Goal: Task Accomplishment & Management: Complete application form

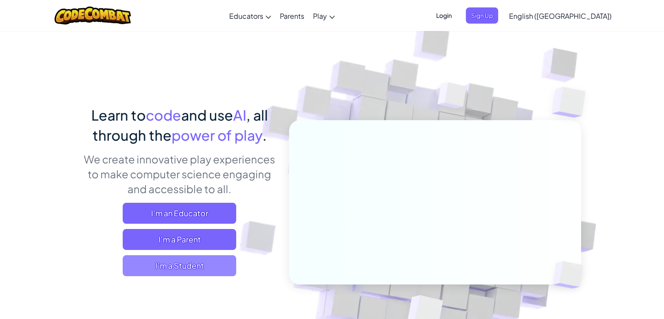
click at [209, 270] on span "I'm a Student" at bounding box center [180, 265] width 114 height 21
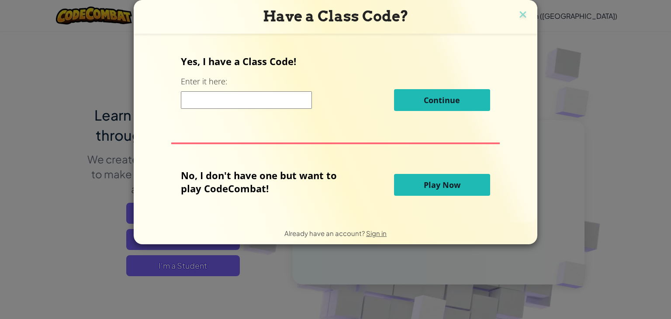
click at [257, 99] on input at bounding box center [246, 99] width 131 height 17
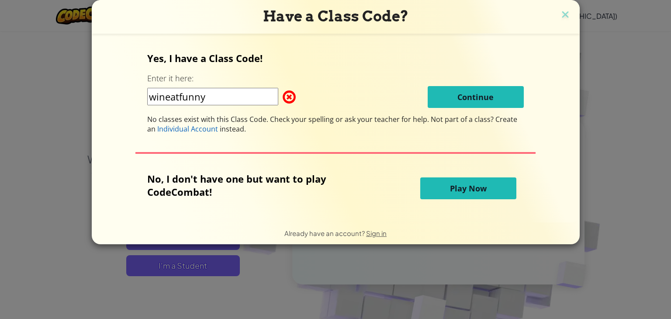
click at [235, 98] on input "wineatfunny" at bounding box center [212, 96] width 131 height 17
click at [180, 96] on input "wineatfunny" at bounding box center [212, 96] width 131 height 17
type input "winbitefunny"
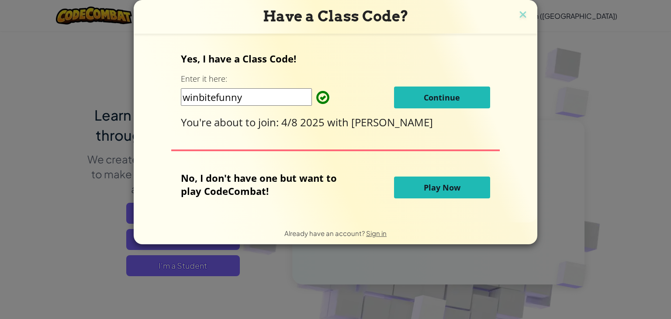
click at [456, 93] on span "Continue" at bounding box center [442, 97] width 36 height 10
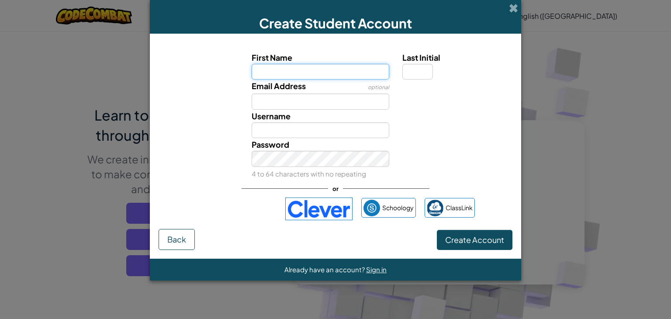
click at [303, 69] on input "First Name" at bounding box center [321, 72] width 138 height 16
type input "veerapatch"
type input "Veerapatch"
click at [368, 271] on span "Sign in" at bounding box center [376, 269] width 21 height 8
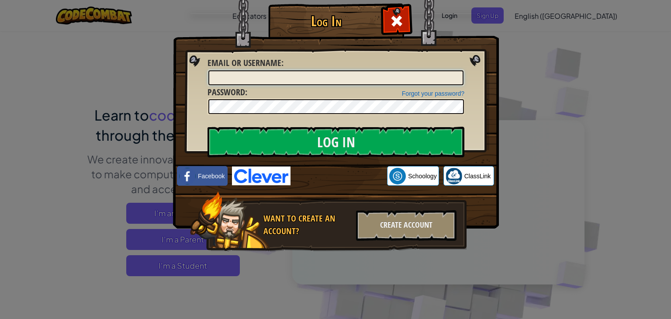
click at [316, 75] on input "Email or Username :" at bounding box center [335, 77] width 255 height 15
type input "veerapatchc"
click at [207, 127] on input "Log In" at bounding box center [335, 142] width 257 height 31
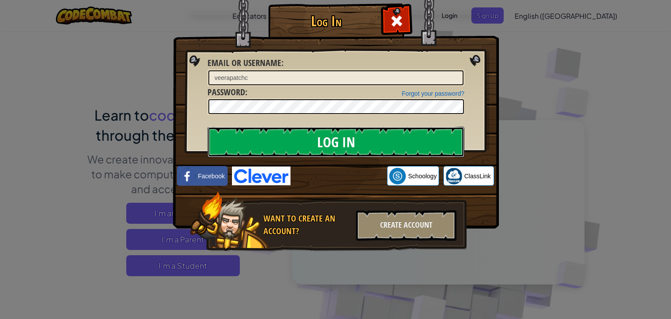
click at [247, 131] on input "Log In" at bounding box center [335, 142] width 257 height 31
click at [245, 138] on input "Log In" at bounding box center [335, 142] width 257 height 31
